Goal: Navigation & Orientation: Find specific page/section

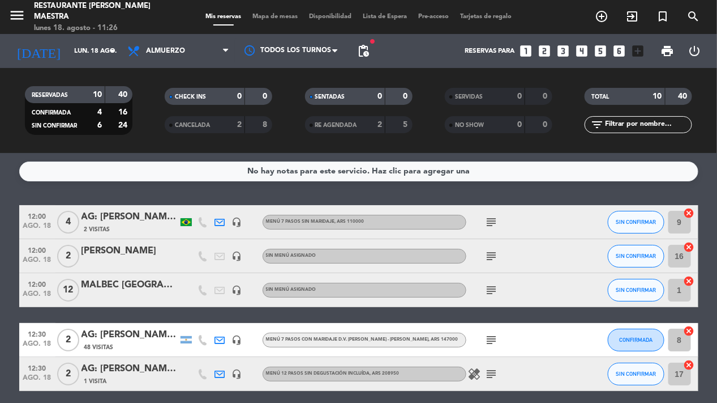
click at [320, 191] on div "No hay notas para este servicio. Haz clic para agregar una 12:00 [DATE] 4 AG: […" at bounding box center [358, 278] width 717 height 250
click at [270, 15] on div "Mis reservas Mapa de mesas Disponibilidad Lista de Espera Pre-acceso Tarjetas d…" at bounding box center [359, 17] width 318 height 10
click at [270, 15] on span "Mapa de mesas" at bounding box center [275, 17] width 57 height 6
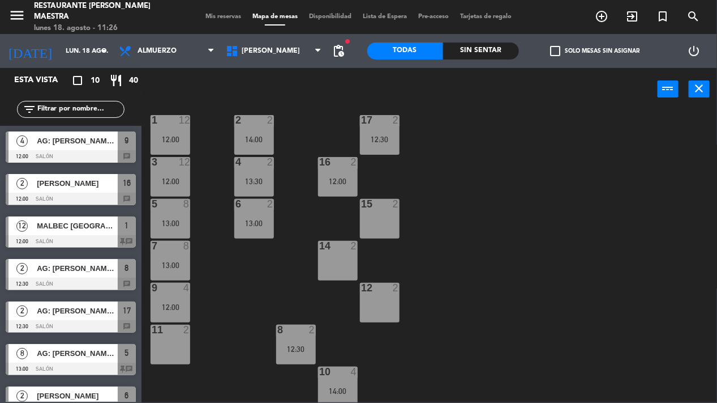
scroll to position [19, 0]
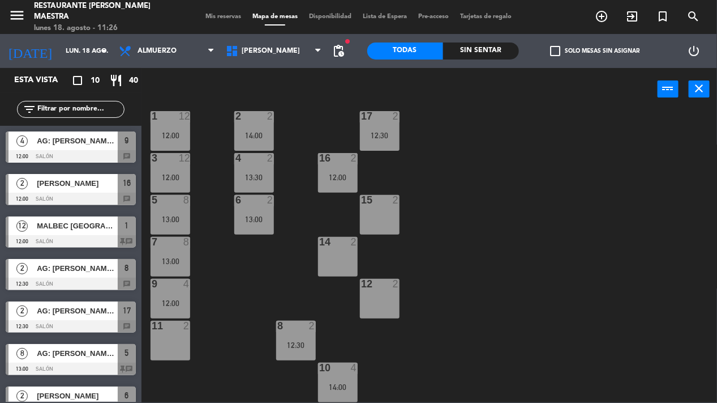
click at [216, 19] on span "Mis reservas" at bounding box center [223, 17] width 47 height 6
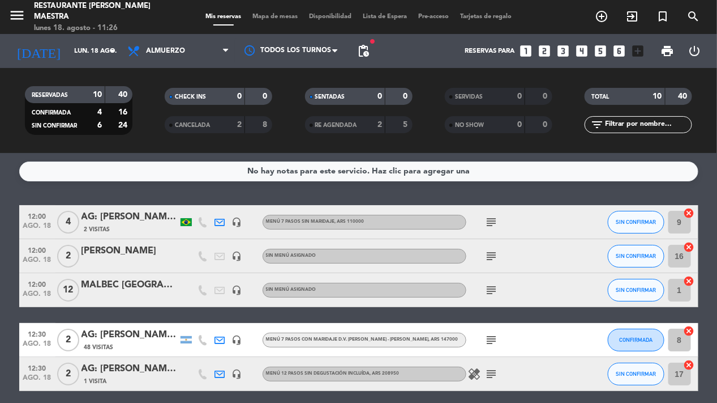
click at [269, 12] on div "Mis reservas Mapa de mesas Disponibilidad Lista de Espera Pre-acceso Tarjetas d…" at bounding box center [359, 17] width 318 height 10
click at [272, 15] on span "Mapa de mesas" at bounding box center [275, 17] width 57 height 6
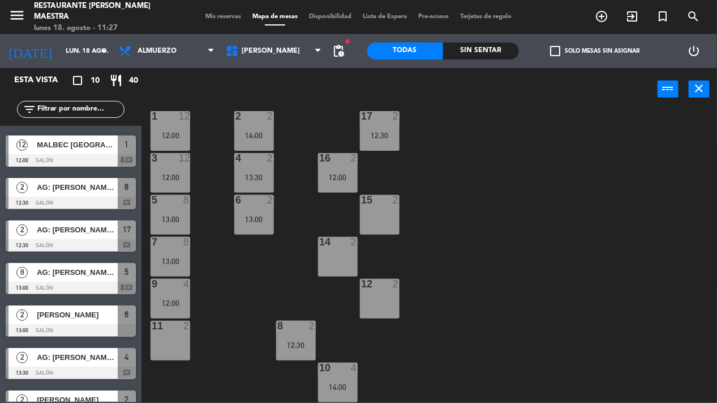
scroll to position [148, 0]
